Goal: Task Accomplishment & Management: Use online tool/utility

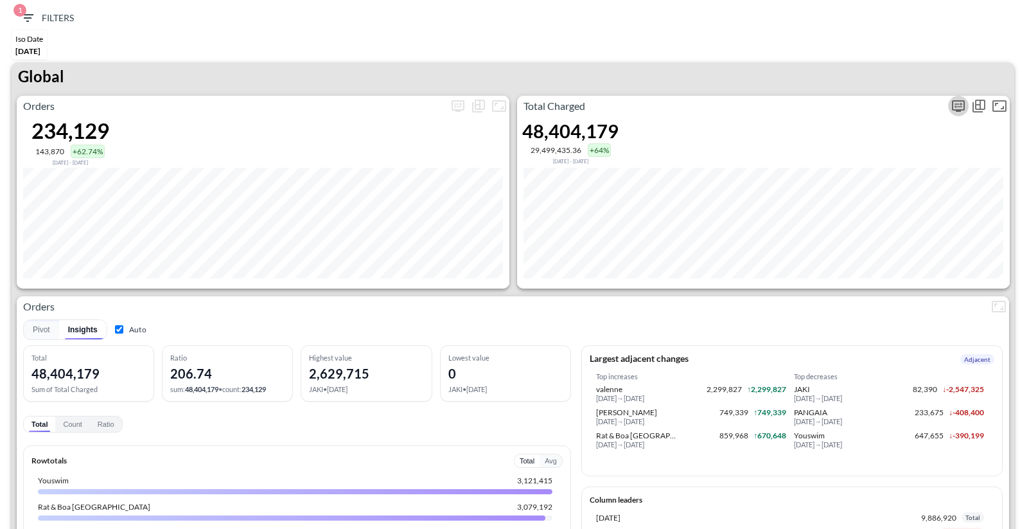
click at [956, 101] on icon "more" at bounding box center [958, 105] width 15 height 15
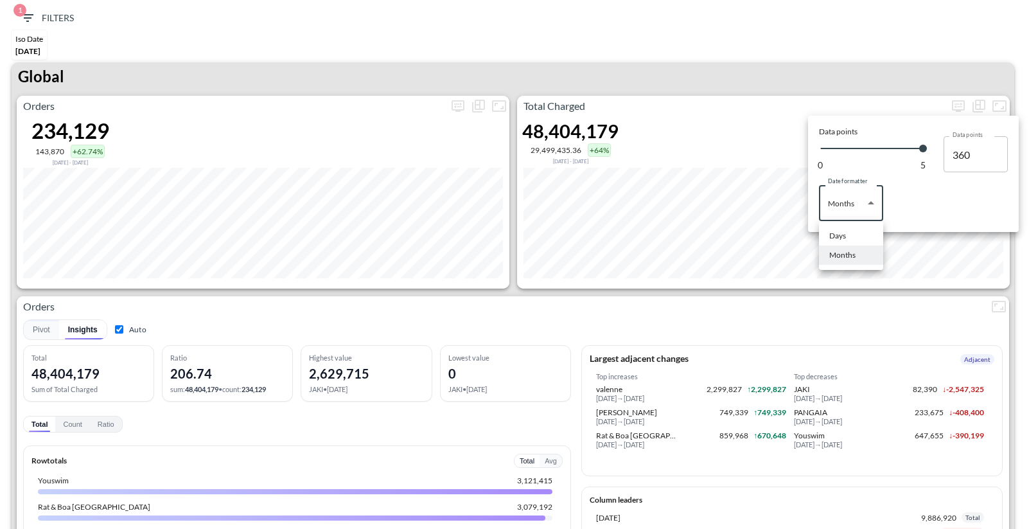
click at [861, 207] on body "BI.P.EYE, Interactive Analytics Dashboards 1 Filters Iso Date [DATE] Global Ord…" at bounding box center [514, 264] width 1029 height 529
click at [849, 229] on li "Days" at bounding box center [851, 235] width 64 height 19
type input "Days"
type input "146"
click at [815, 53] on div at bounding box center [514, 264] width 1029 height 529
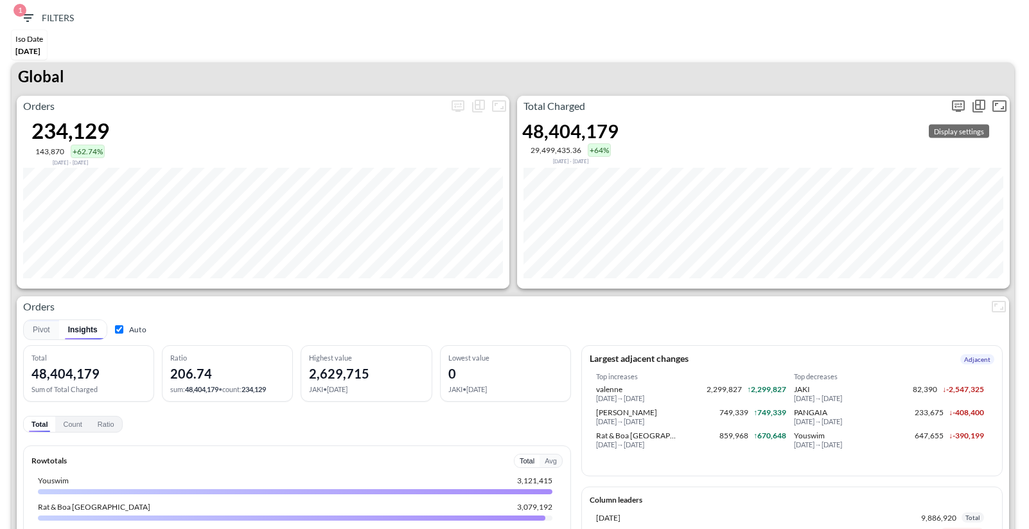
click at [960, 101] on icon "more" at bounding box center [958, 105] width 15 height 15
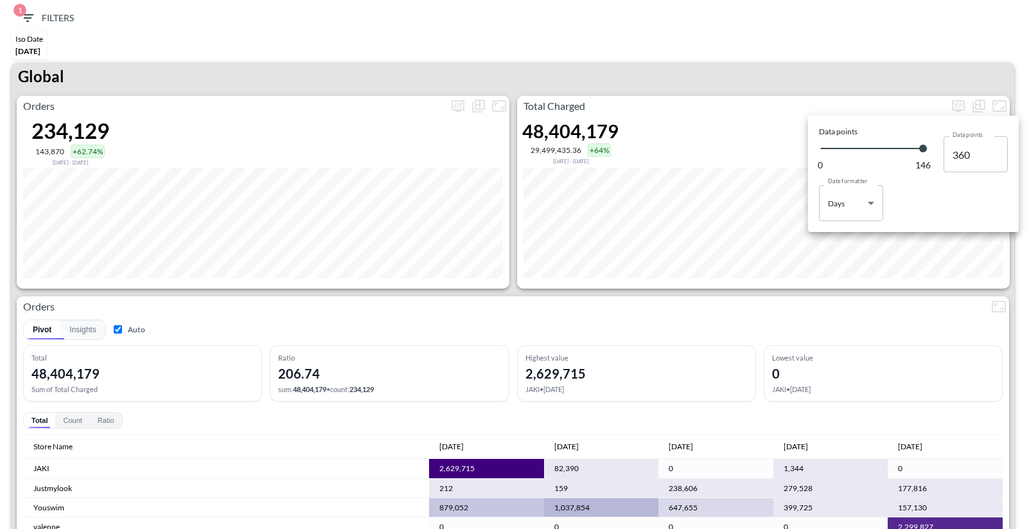
click at [862, 211] on body "BI.P.EYE, Interactive Analytics Dashboards 1 Filters Iso Date [DATE] Global Ord…" at bounding box center [514, 264] width 1029 height 529
click at [851, 241] on li "Days" at bounding box center [851, 235] width 64 height 19
click at [846, 204] on body "BI.P.EYE, Interactive Analytics Dashboards 1 Filters Iso Date [DATE] Global Ord…" at bounding box center [514, 264] width 1029 height 529
click at [845, 252] on div "Months" at bounding box center [842, 255] width 26 height 12
type input "Months"
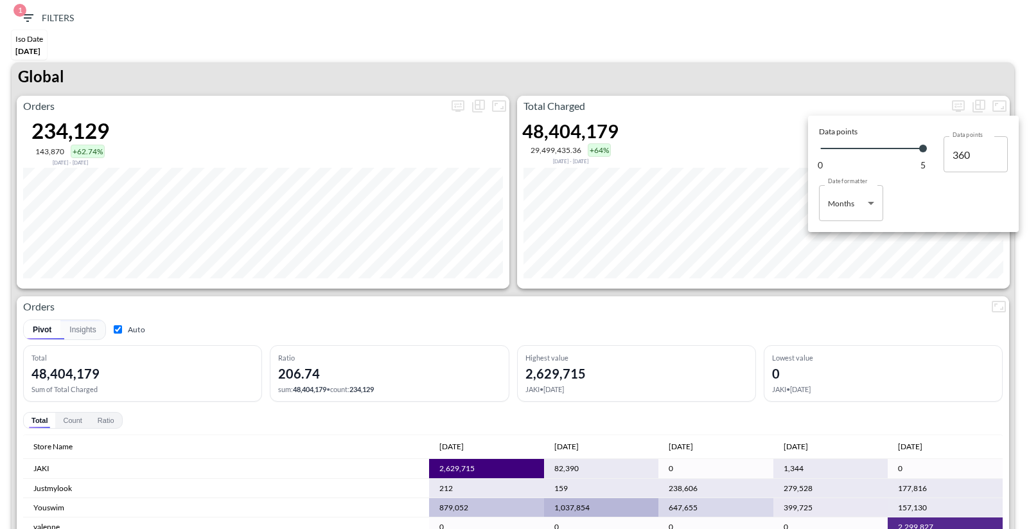
click at [749, 55] on div at bounding box center [514, 264] width 1029 height 529
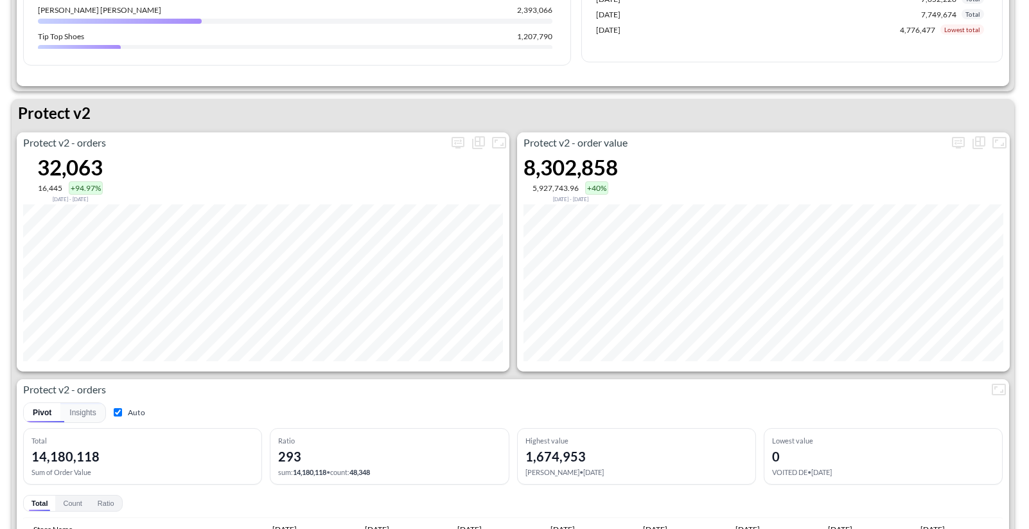
scroll to position [2405, 0]
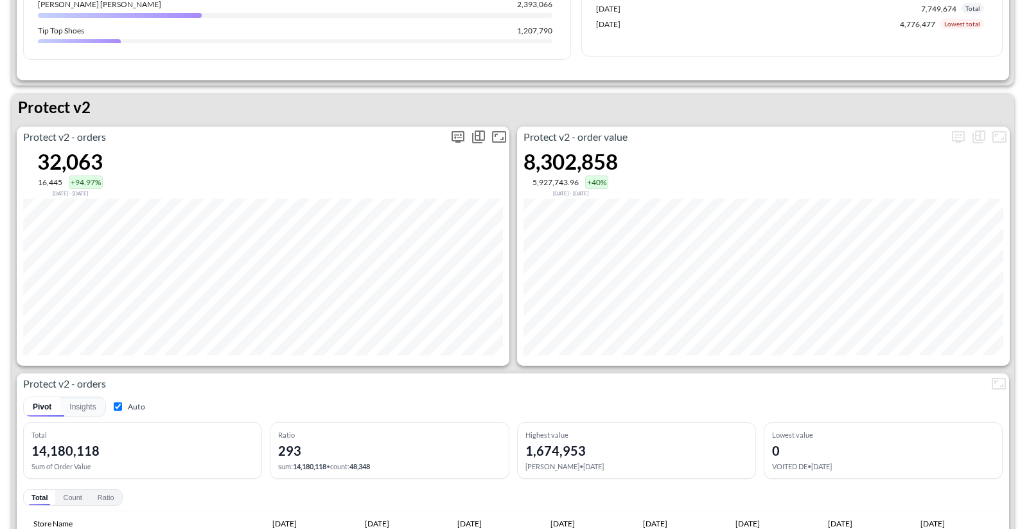
click at [450, 136] on icon "more" at bounding box center [457, 136] width 15 height 15
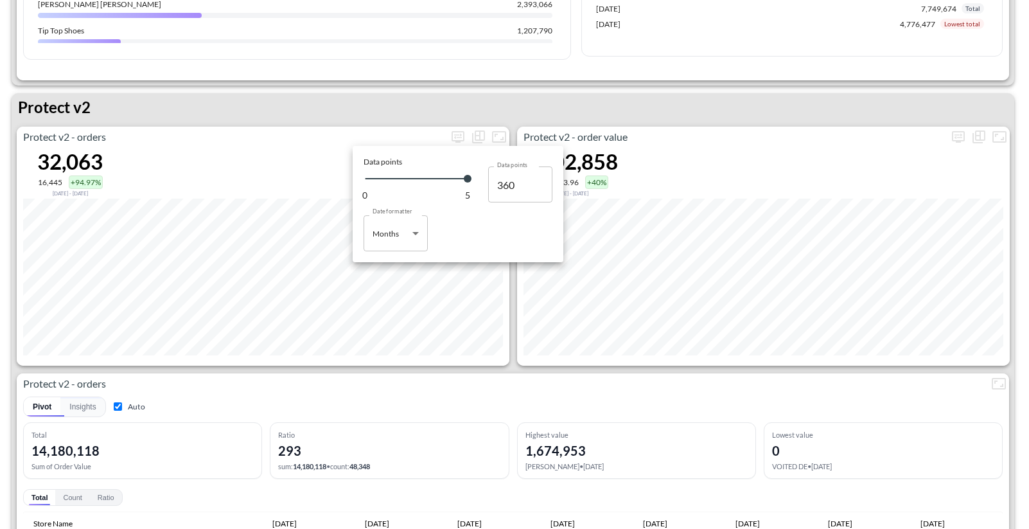
click at [412, 234] on body "BI.P.EYE, Interactive Analytics Dashboards 1 Filters Iso Date [DATE] Global Ord…" at bounding box center [514, 264] width 1029 height 529
click at [397, 265] on li "Days" at bounding box center [396, 265] width 64 height 19
type input "Days"
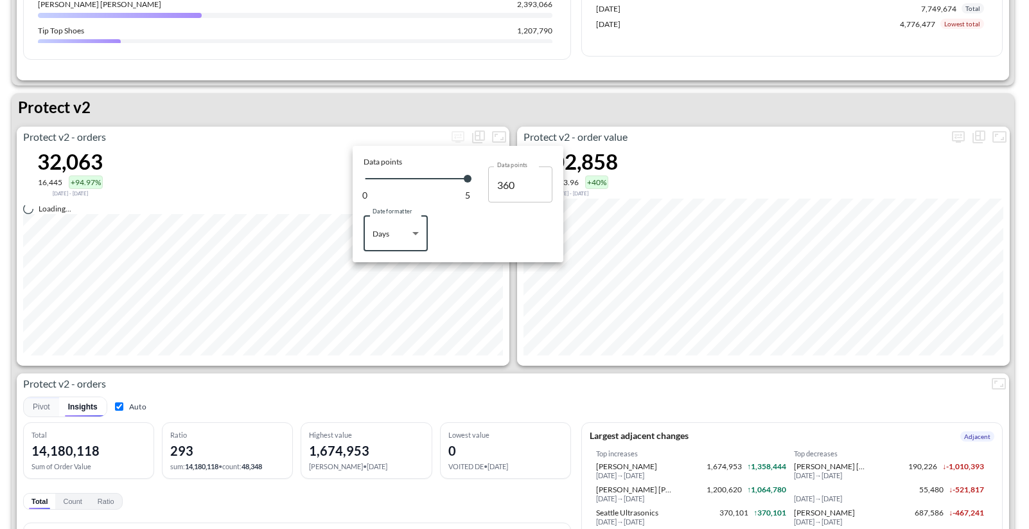
click at [349, 112] on div at bounding box center [514, 264] width 1029 height 529
